Goal: Transaction & Acquisition: Purchase product/service

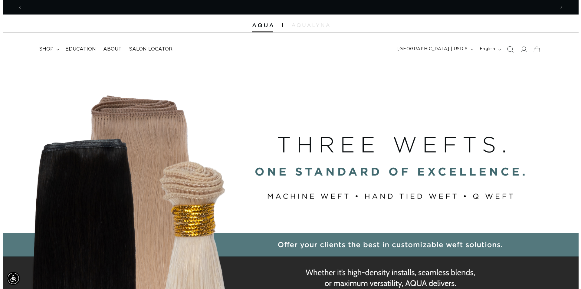
scroll to position [0, 1066]
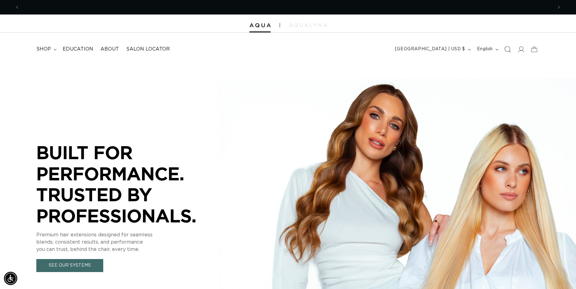
click at [508, 51] on icon "Search" at bounding box center [507, 49] width 6 height 6
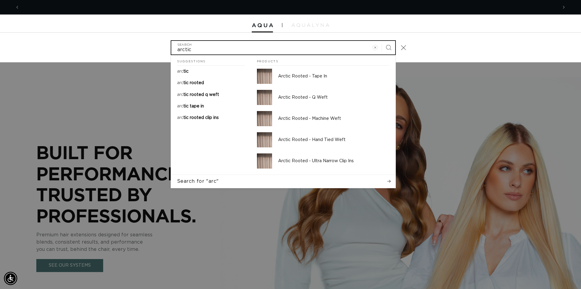
scroll to position [0, 538]
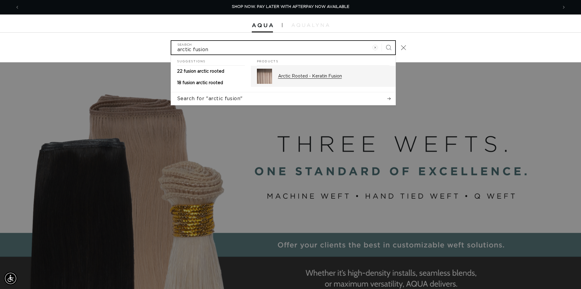
type input "arctic fusion"
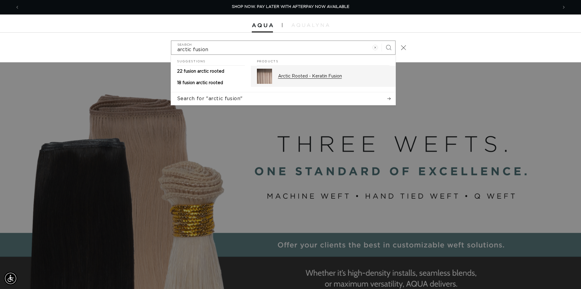
click at [315, 77] on p "Arctic Rooted - Keratin Fusion" at bounding box center [333, 76] width 111 height 5
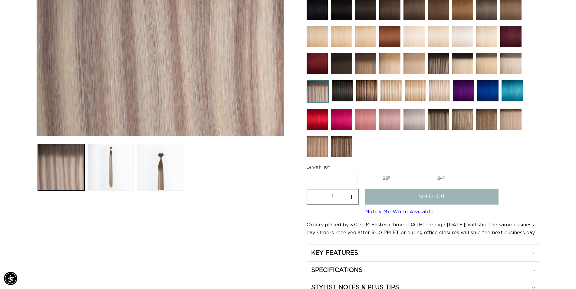
scroll to position [0, 1066]
